Goal: Information Seeking & Learning: Learn about a topic

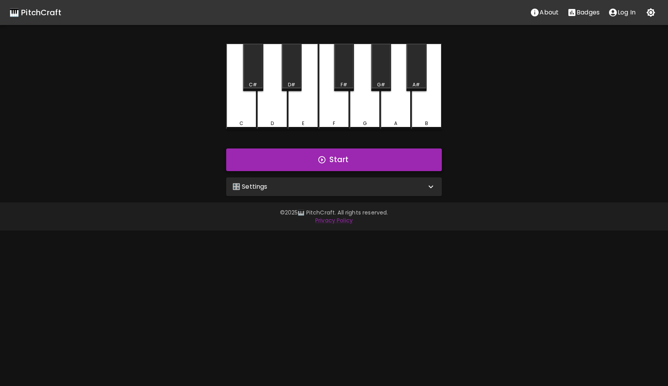
click at [349, 165] on button "Start" at bounding box center [334, 159] width 216 height 23
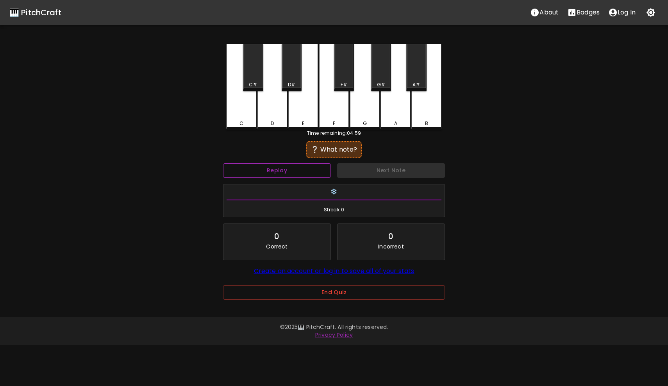
click at [313, 171] on button "Replay" at bounding box center [277, 170] width 108 height 14
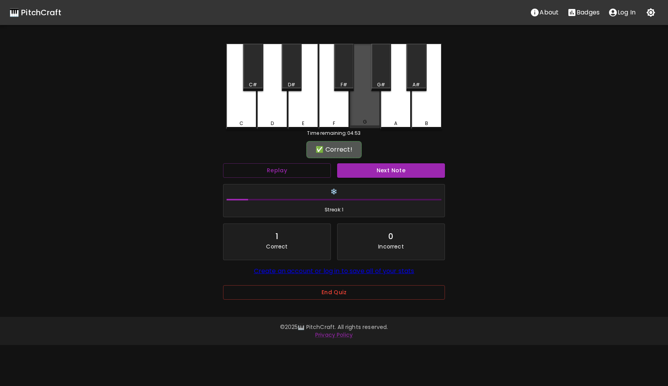
click at [371, 112] on div "G" at bounding box center [364, 86] width 30 height 84
click at [374, 173] on button "Next Note" at bounding box center [391, 170] width 108 height 14
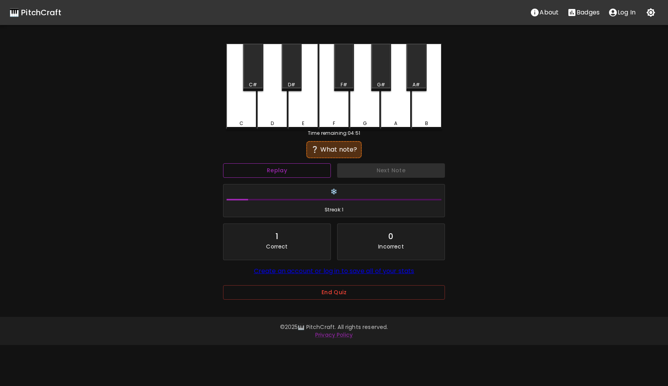
click at [307, 173] on button "Replay" at bounding box center [277, 170] width 108 height 14
click at [262, 176] on button "Replay" at bounding box center [277, 170] width 108 height 14
click at [291, 77] on div "D#" at bounding box center [291, 67] width 20 height 47
click at [256, 78] on div "C#" at bounding box center [253, 67] width 20 height 47
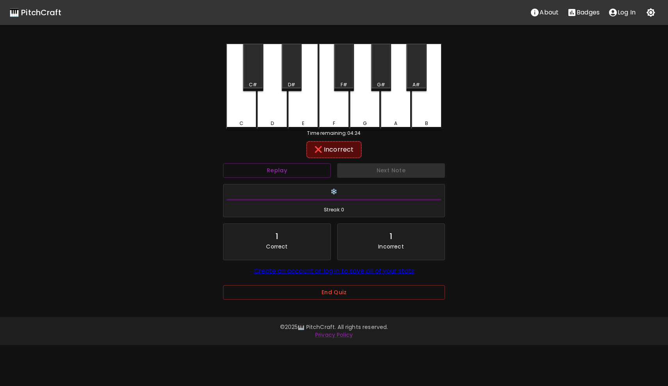
click at [344, 121] on div "F" at bounding box center [333, 123] width 29 height 7
click at [365, 170] on button "Next Note" at bounding box center [391, 170] width 108 height 14
click at [278, 174] on button "Replay" at bounding box center [277, 170] width 108 height 14
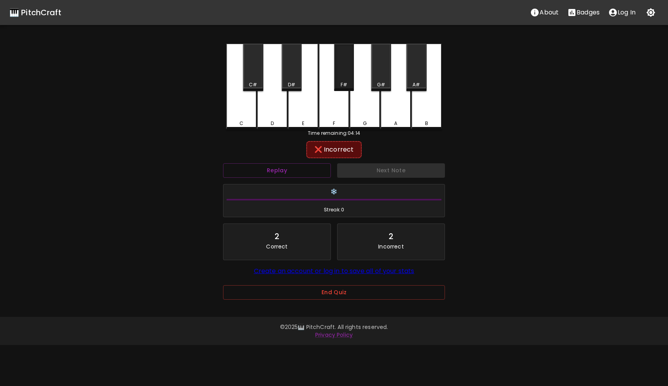
click at [345, 78] on div "F#" at bounding box center [344, 67] width 20 height 47
click at [299, 170] on button "Replay" at bounding box center [277, 170] width 108 height 14
click at [380, 75] on div "G#" at bounding box center [381, 67] width 20 height 47
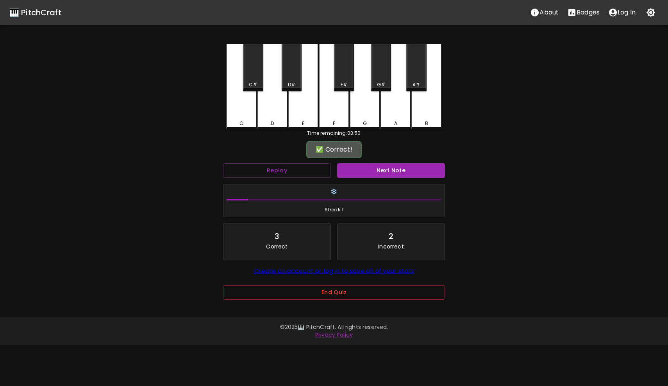
click at [426, 2] on div "🎹 PitchCraft About Badges Log In" at bounding box center [334, 12] width 668 height 25
